Goal: Information Seeking & Learning: Learn about a topic

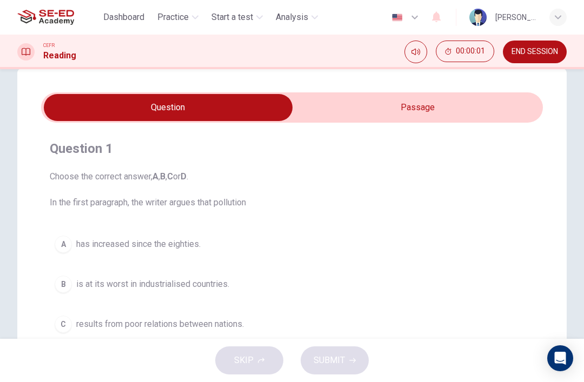
scroll to position [21, 0]
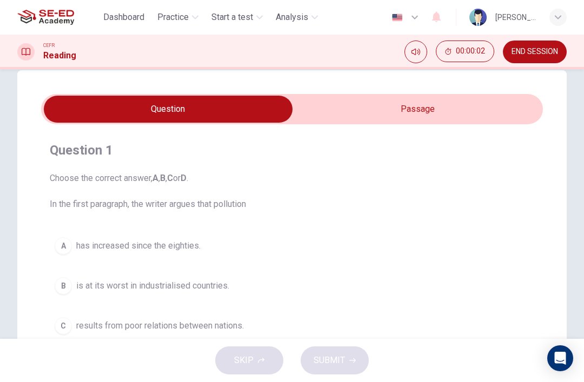
click at [466, 111] on input "checkbox" at bounding box center [168, 109] width 752 height 27
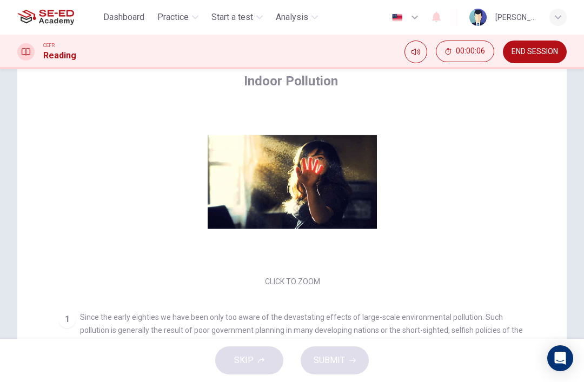
scroll to position [16, 0]
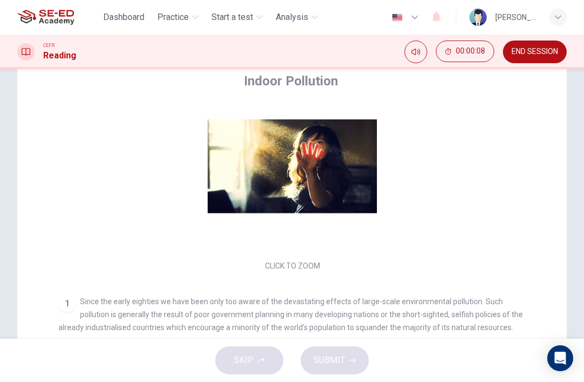
click at [360, 147] on div "Click to Zoom" at bounding box center [291, 180] width 467 height 186
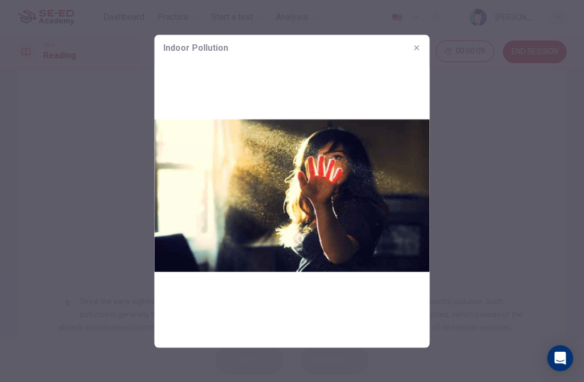
click at [419, 48] on icon "button" at bounding box center [416, 47] width 9 height 9
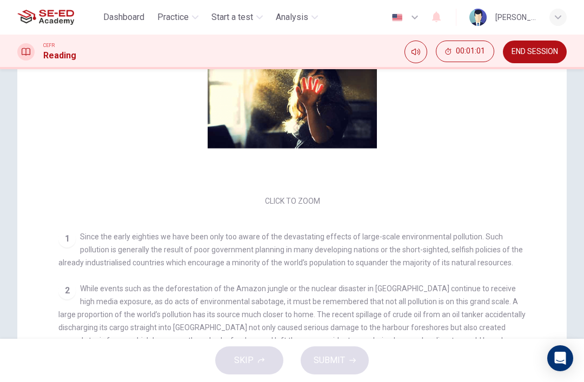
scroll to position [26, 0]
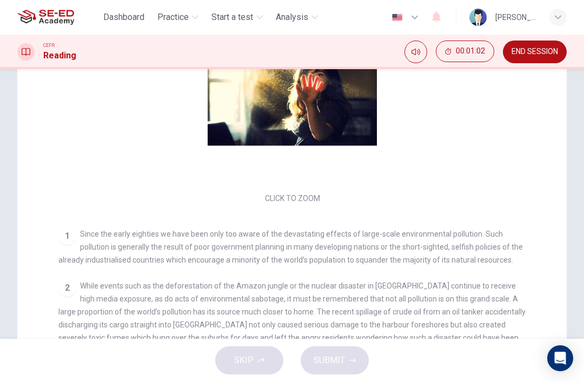
click at [459, 160] on div "Click to Zoom" at bounding box center [291, 112] width 467 height 186
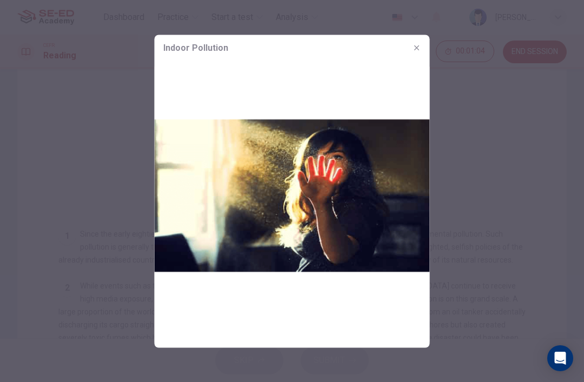
click at [419, 50] on icon "button" at bounding box center [416, 47] width 9 height 9
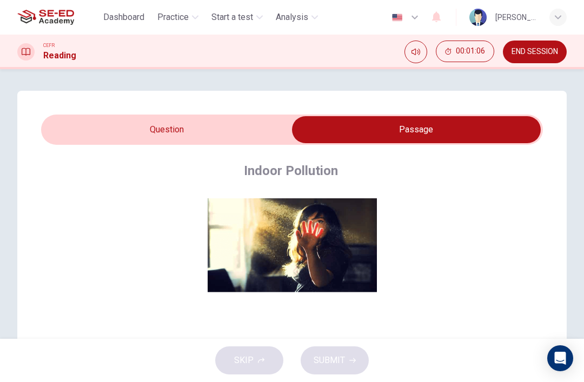
scroll to position [0, 0]
click at [247, 121] on input "checkbox" at bounding box center [416, 129] width 752 height 27
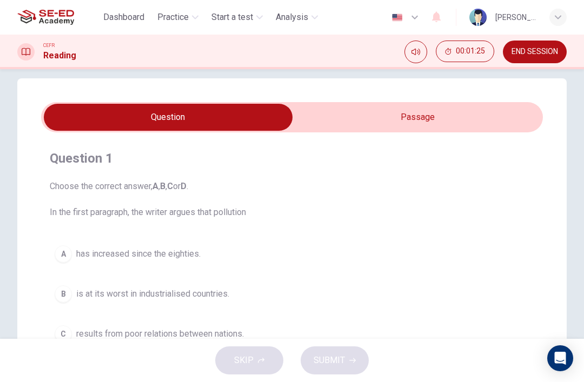
scroll to position [21, 0]
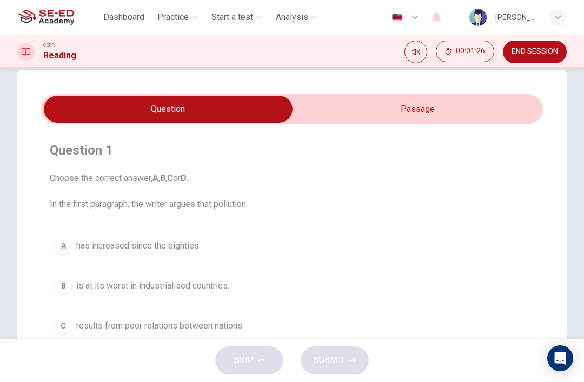
click at [444, 109] on input "checkbox" at bounding box center [168, 109] width 752 height 27
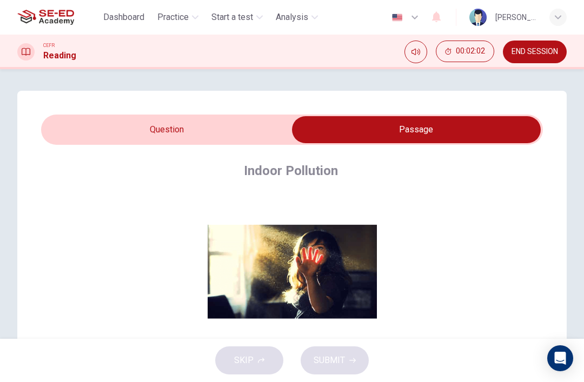
scroll to position [0, 0]
click at [272, 126] on input "checkbox" at bounding box center [416, 129] width 752 height 27
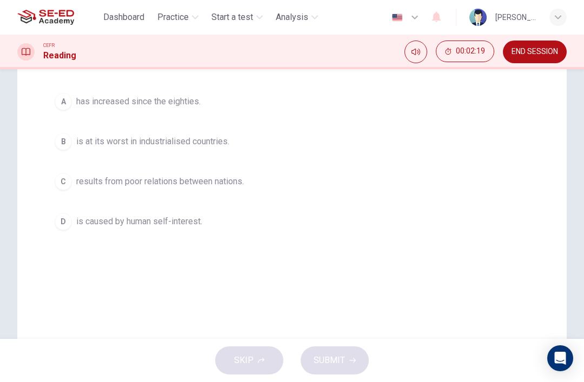
scroll to position [165, 0]
click at [224, 139] on span "is at its worst in industrialised countries." at bounding box center [152, 141] width 153 height 13
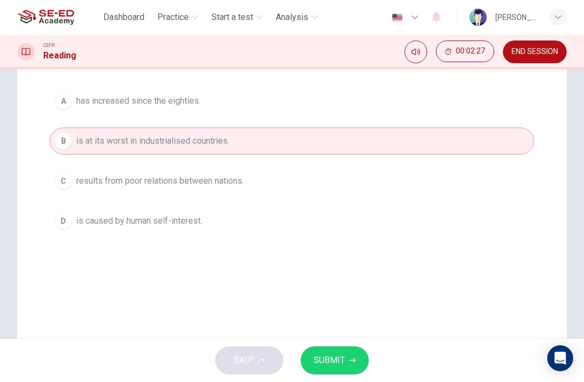
click at [336, 352] on button "SUBMIT" at bounding box center [334, 360] width 68 height 28
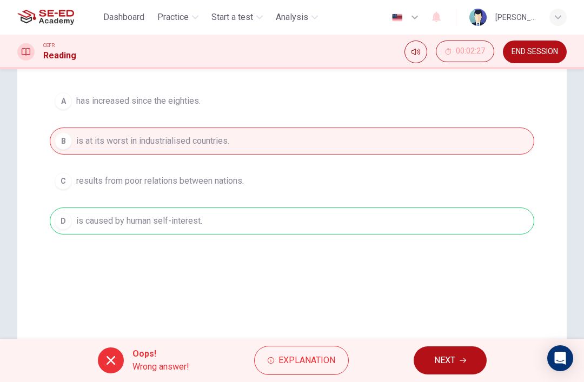
click at [317, 352] on button "Explanation" at bounding box center [301, 360] width 95 height 29
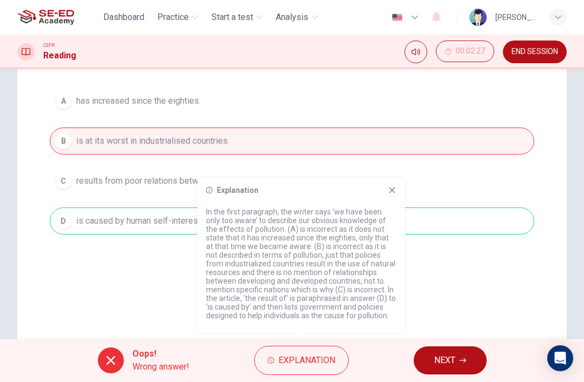
click at [396, 184] on div "Explanation In the first paragraph, the writer says ‘we have been only too awar…" at bounding box center [301, 255] width 208 height 156
click at [395, 186] on icon at bounding box center [391, 190] width 9 height 9
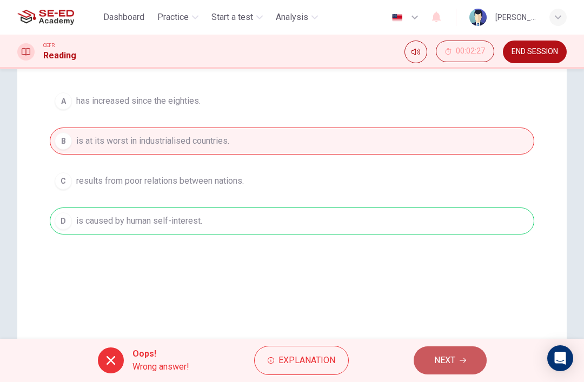
click at [450, 359] on span "NEXT" at bounding box center [444, 360] width 21 height 15
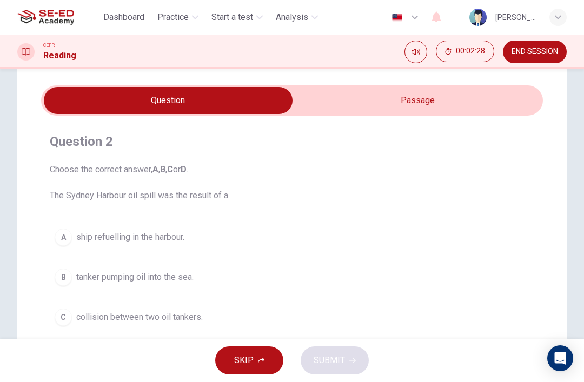
scroll to position [34, 0]
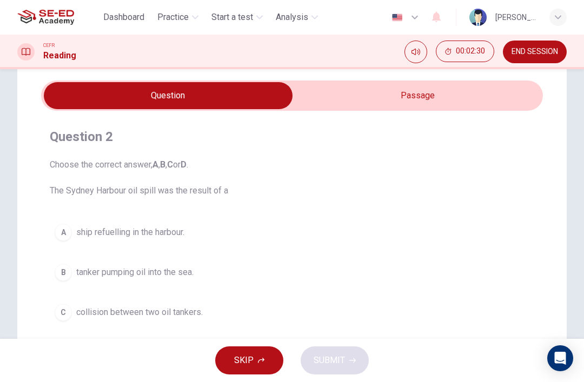
click at [423, 93] on input "checkbox" at bounding box center [168, 95] width 752 height 27
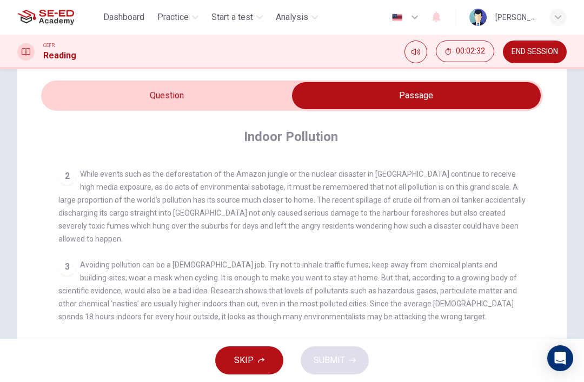
scroll to position [252, 0]
click at [262, 102] on input "checkbox" at bounding box center [416, 95] width 752 height 27
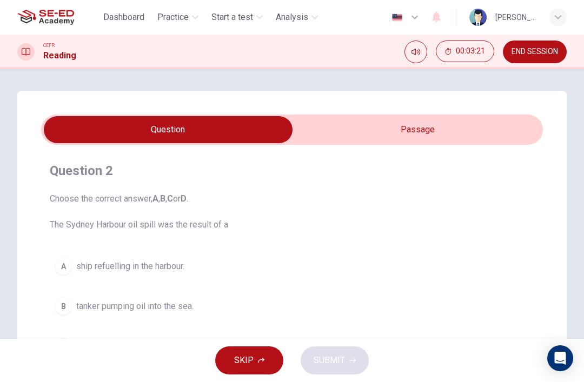
scroll to position [0, 0]
click at [388, 126] on input "checkbox" at bounding box center [168, 129] width 752 height 27
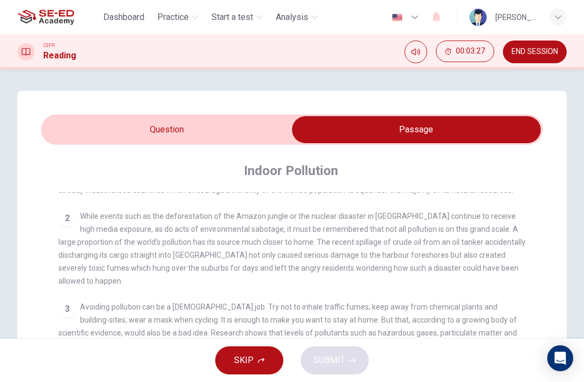
scroll to position [245, 0]
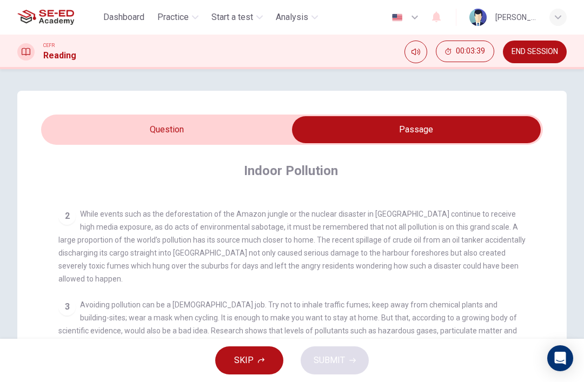
click at [263, 133] on input "checkbox" at bounding box center [416, 129] width 752 height 27
checkbox input "false"
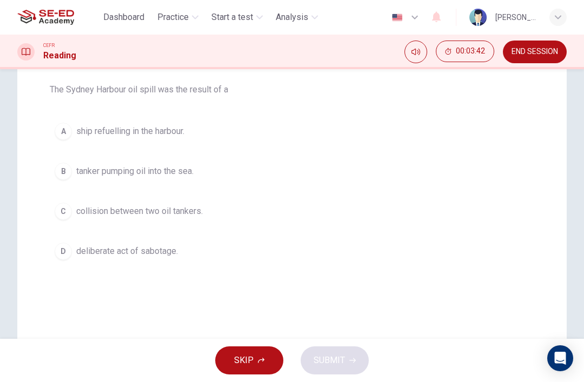
scroll to position [141, 0]
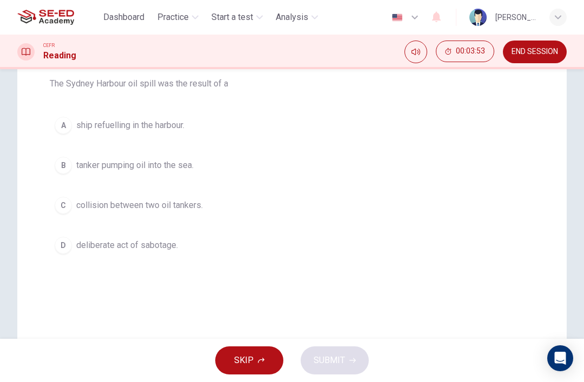
click at [171, 124] on span "ship refuelling in the harbour." at bounding box center [130, 125] width 108 height 13
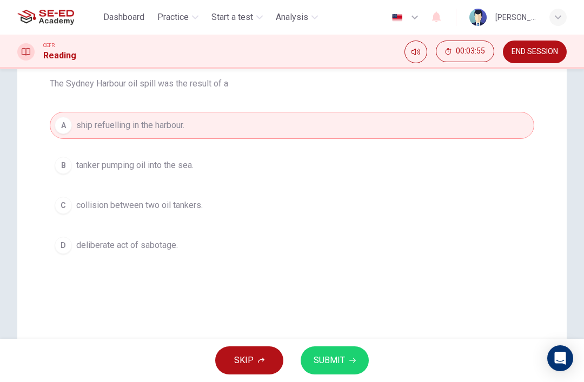
click at [317, 351] on button "SUBMIT" at bounding box center [334, 360] width 68 height 28
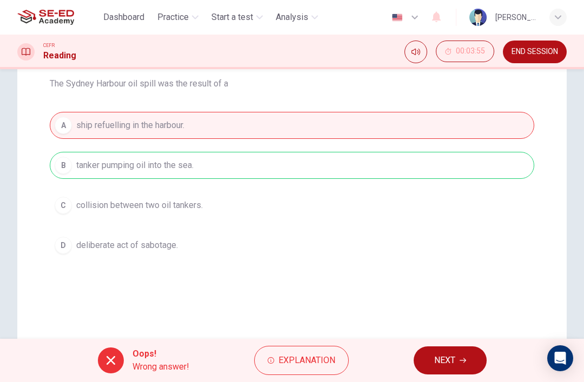
click at [304, 358] on span "Explanation" at bounding box center [306, 360] width 57 height 15
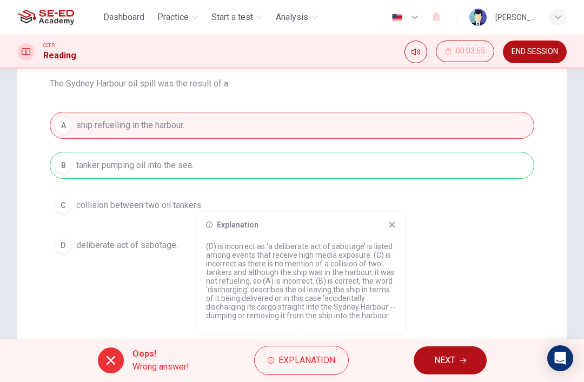
click at [391, 211] on div "A ship refuelling in the harbour. B tanker pumping oil into the sea. C collisio…" at bounding box center [292, 185] width 484 height 147
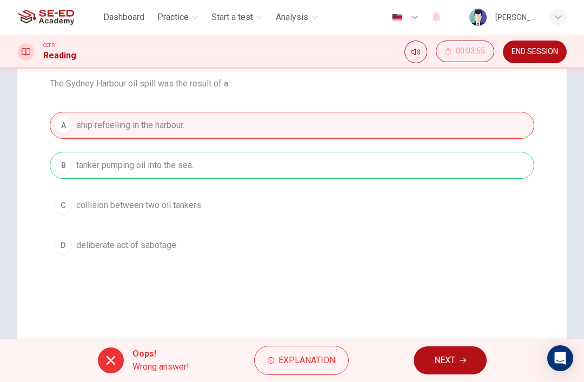
click at [30, 16] on img at bounding box center [45, 17] width 57 height 22
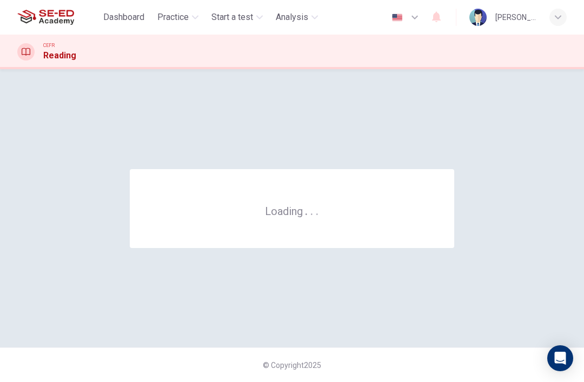
scroll to position [0, 0]
